Goal: Check status: Check status

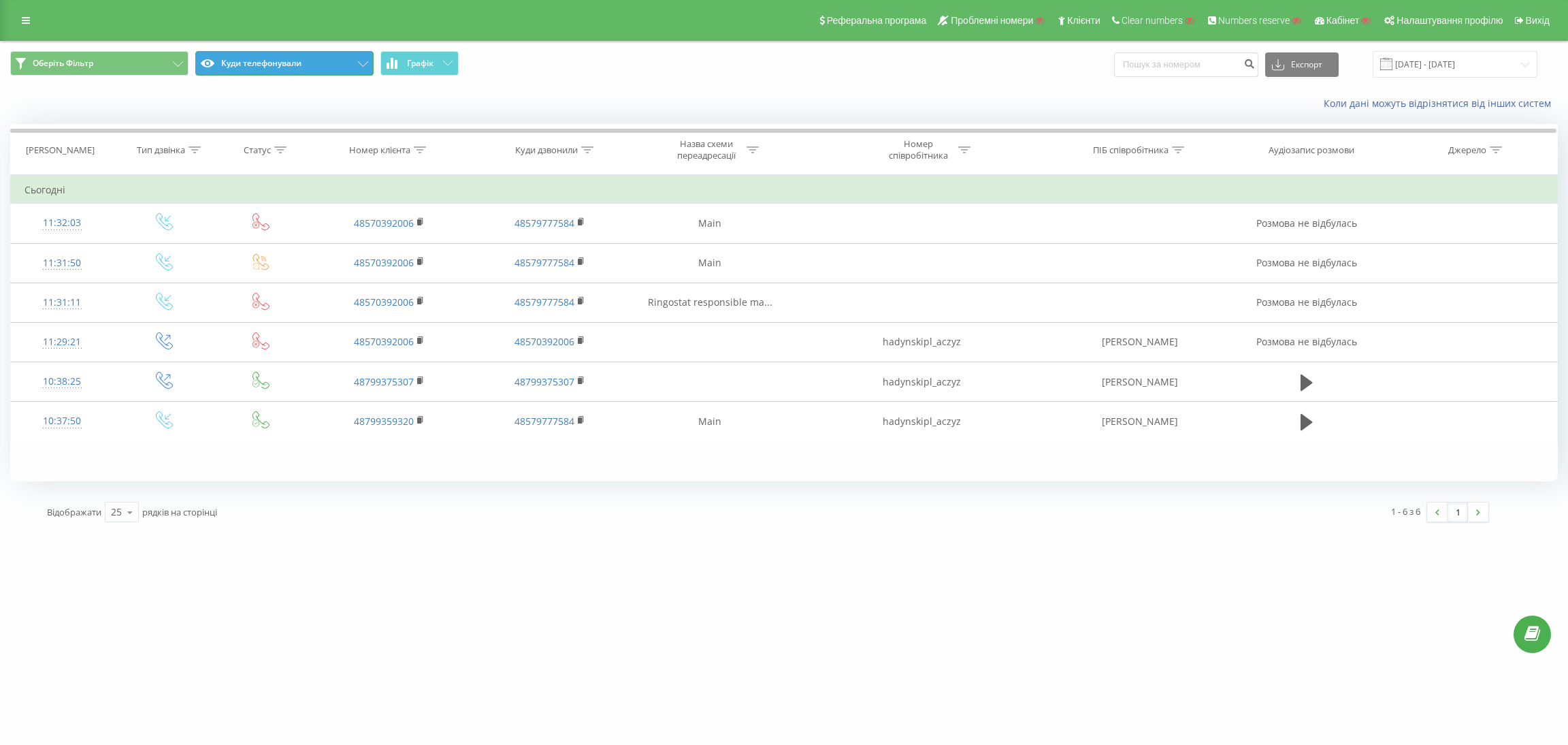
click at [310, 67] on button "Куди телефонували" at bounding box center [285, 63] width 178 height 25
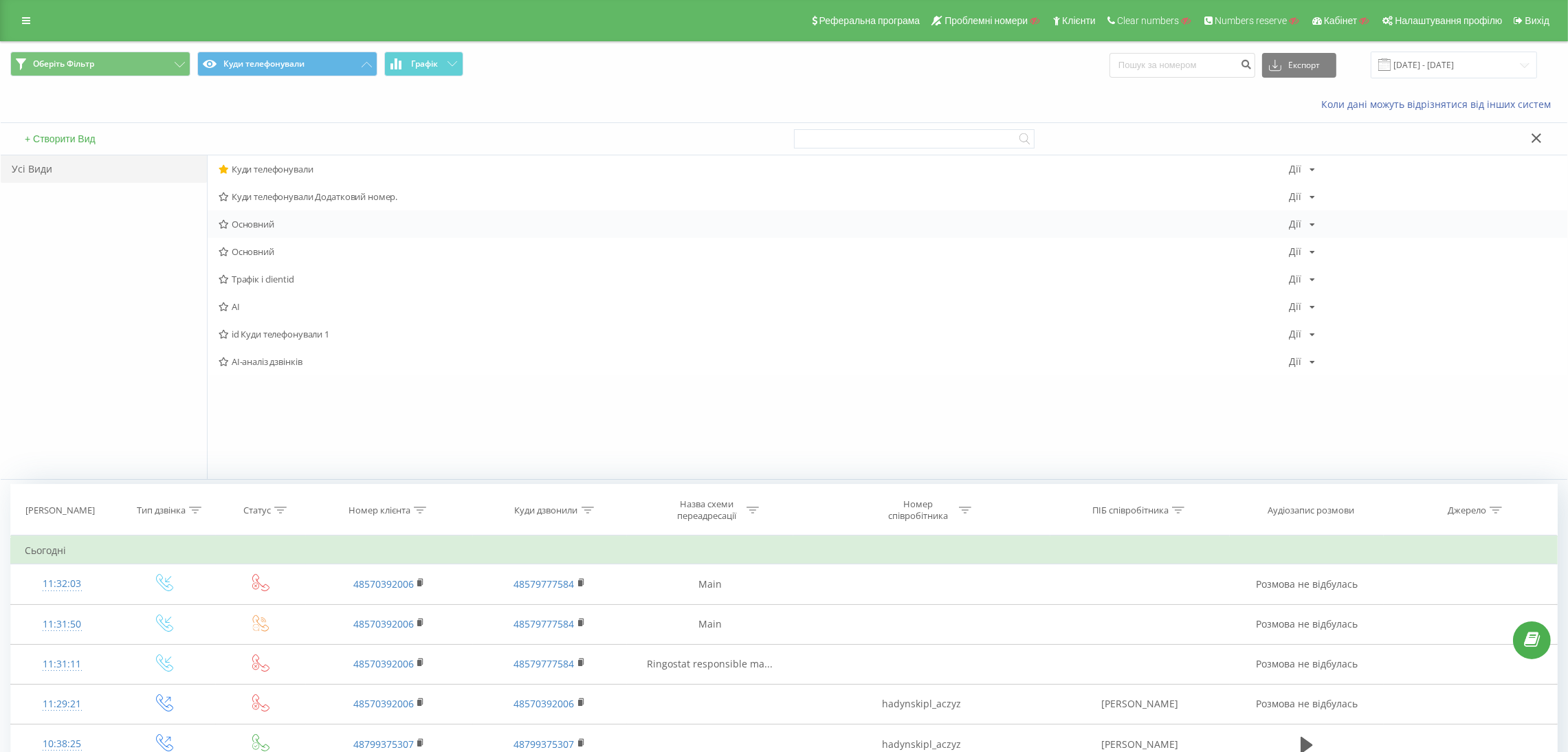
click at [273, 219] on span "Основний" at bounding box center [754, 224] width 1070 height 10
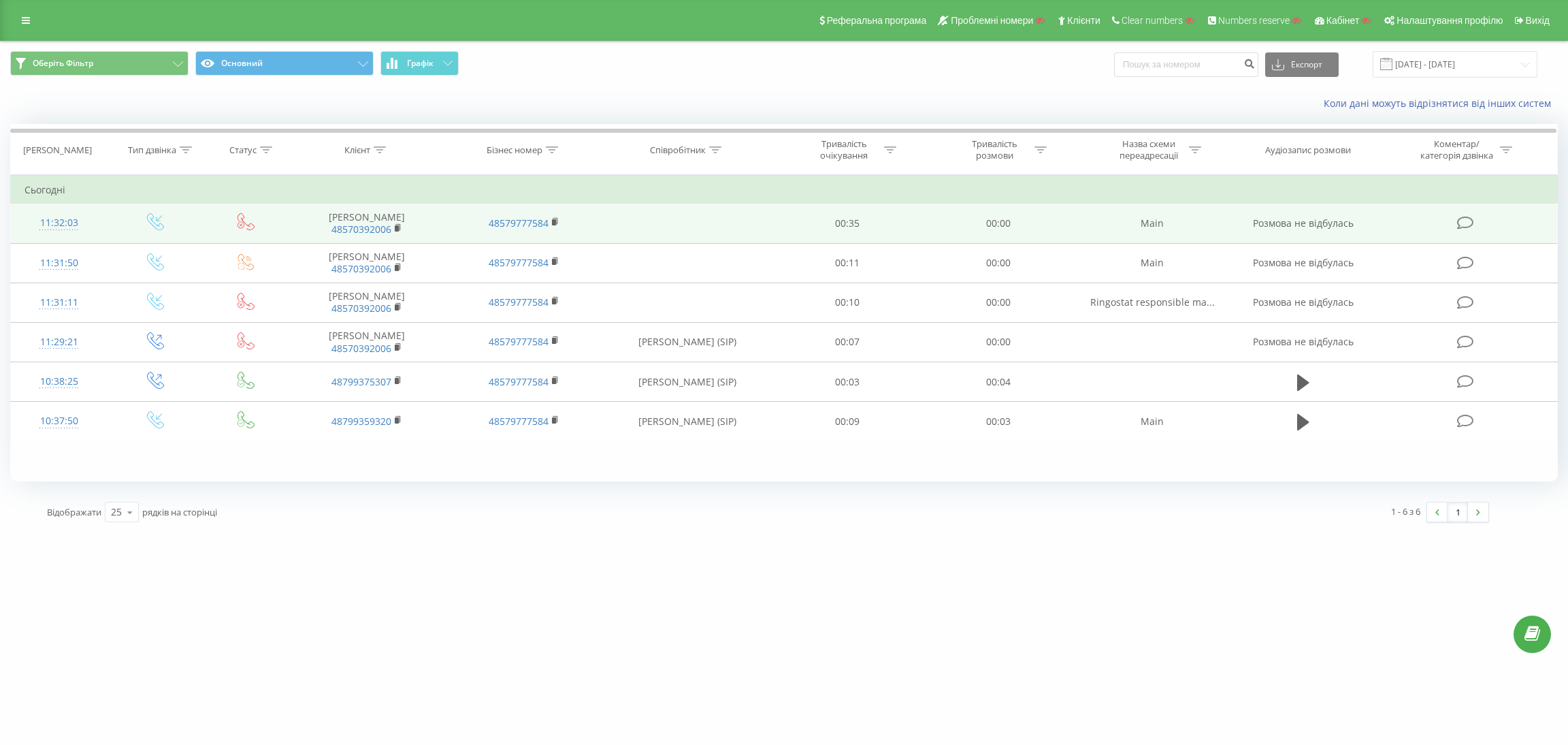
click at [97, 223] on td "11:32:03" at bounding box center [59, 223] width 97 height 39
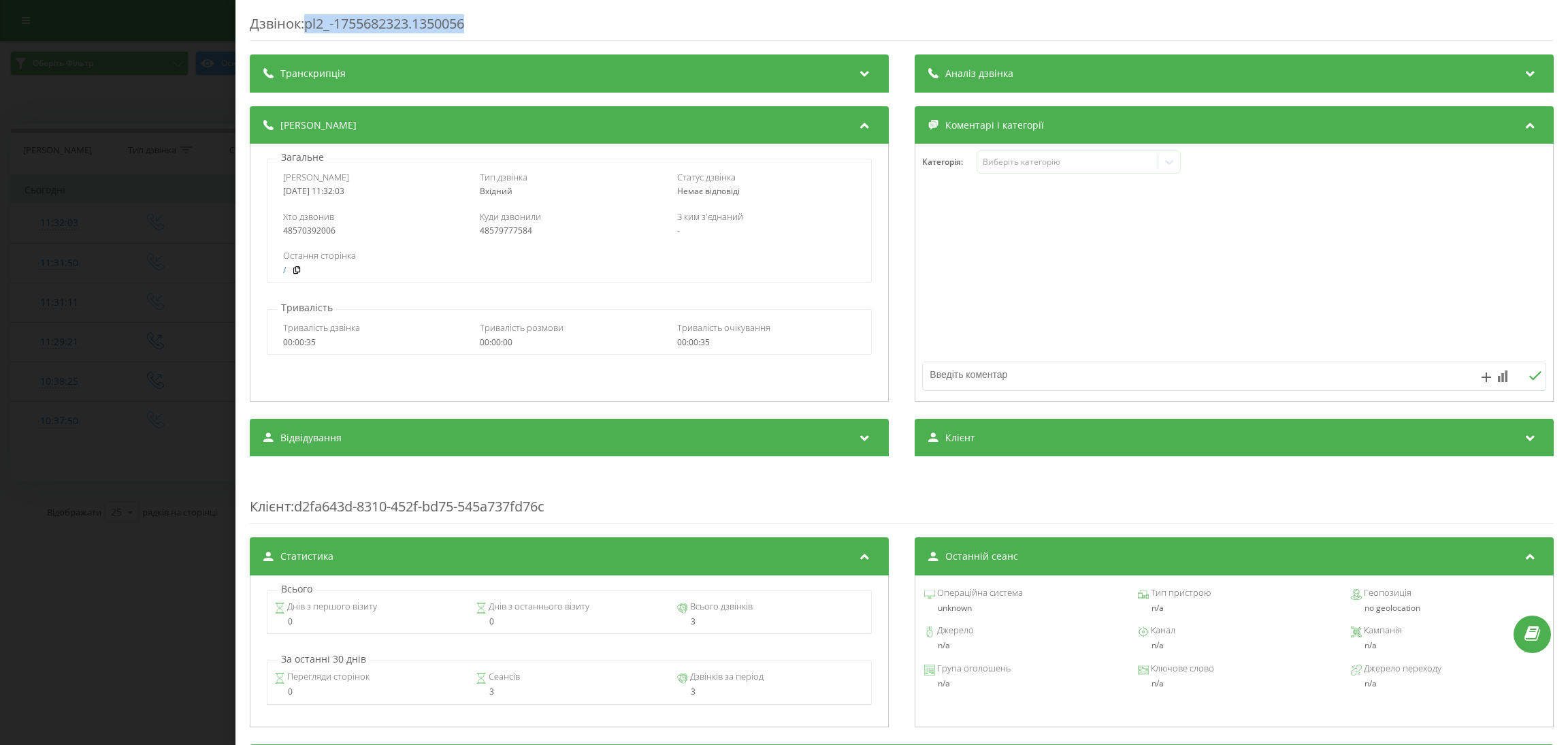
drag, startPoint x: 307, startPoint y: 29, endPoint x: 581, endPoint y: 34, distance: 274.0
click at [581, 34] on div "Дзвінок : pl2_-1755682323.1350056" at bounding box center [901, 28] width 1304 height 27
copy div "pl2_-1755682323.1350056"
click at [66, 258] on div "Дзвінок : pl2_-1755682323.1350056 Транскрипція Для AI-аналізу майбутніх дзвінкі…" at bounding box center [784, 372] width 1568 height 745
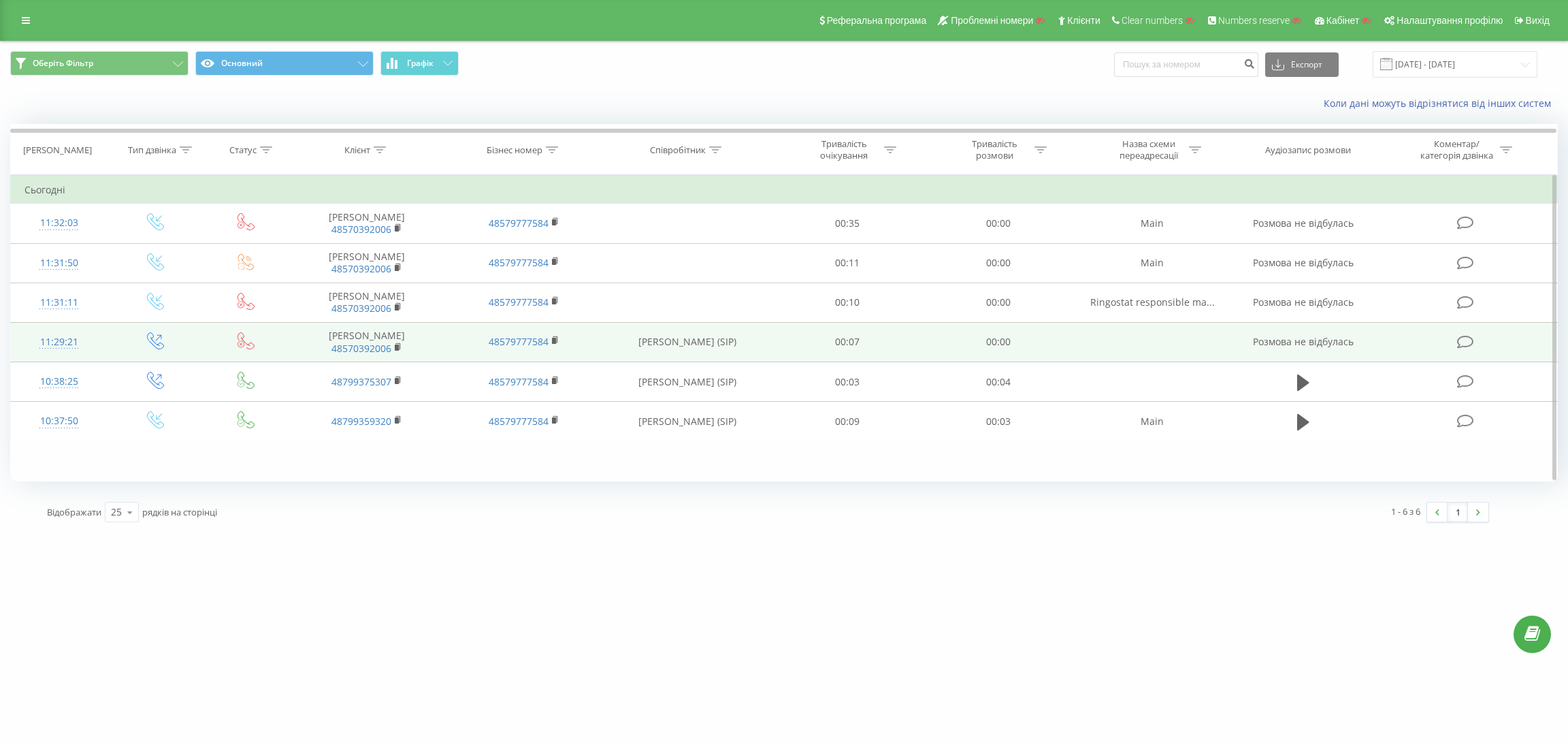
click at [97, 341] on td "11:29:21" at bounding box center [59, 341] width 97 height 39
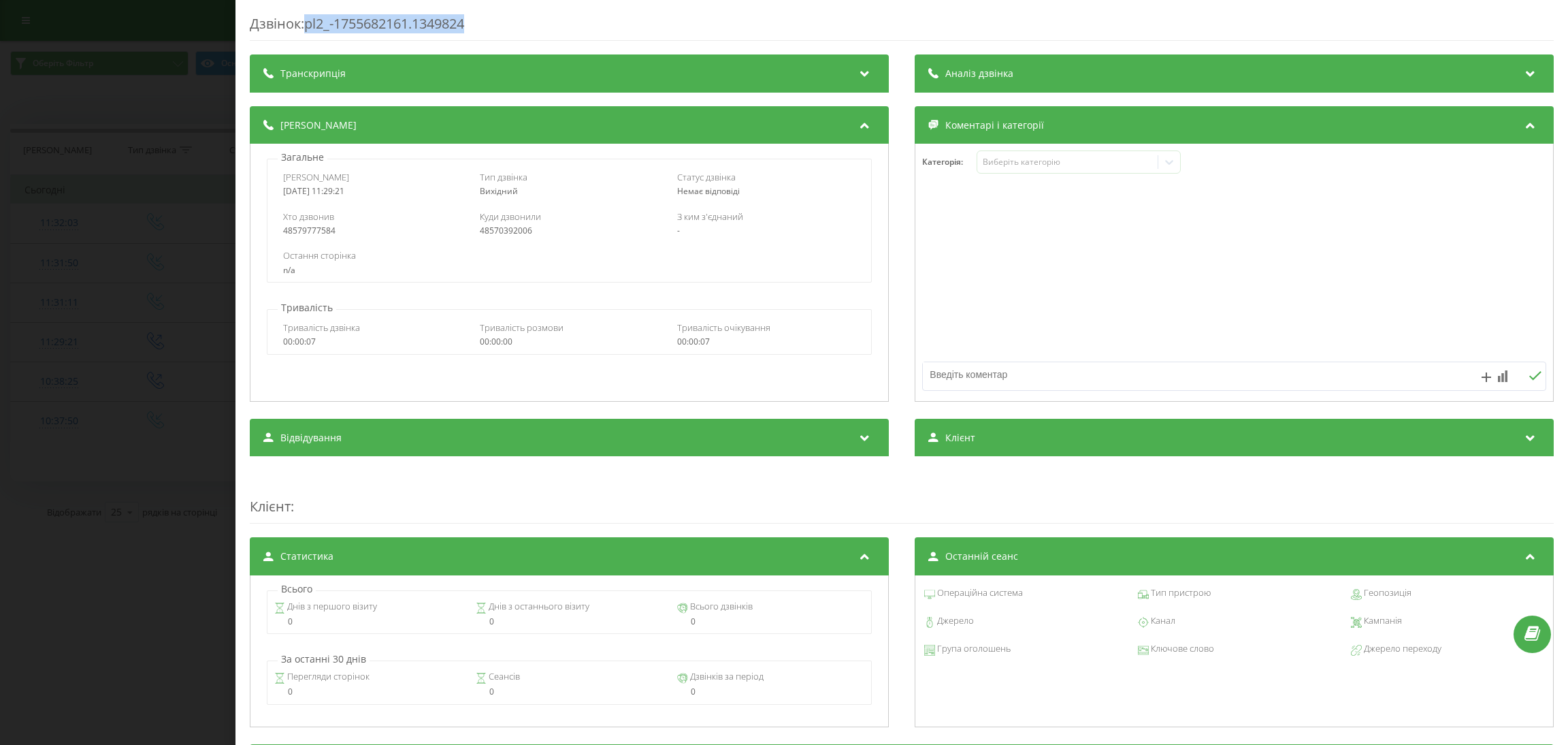
drag, startPoint x: 309, startPoint y: 31, endPoint x: 594, endPoint y: 29, distance: 285.0
click at [594, 29] on div "Дзвінок : pl2_-1755682161.1349824" at bounding box center [901, 28] width 1304 height 27
copy div "pl2_-1755682161.1349824"
